Goal: Task Accomplishment & Management: Manage account settings

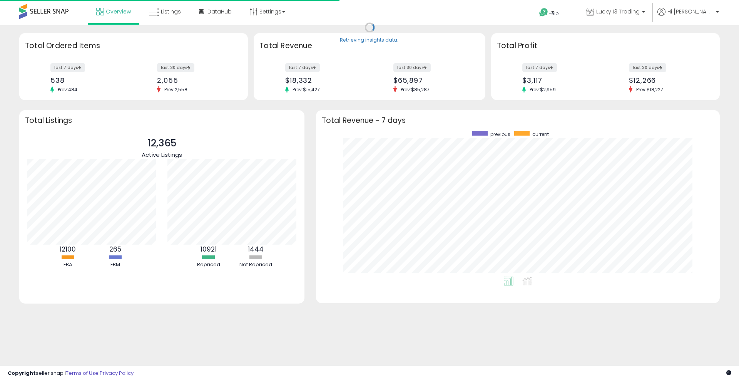
scroll to position [145, 388]
